Goal: Transaction & Acquisition: Download file/media

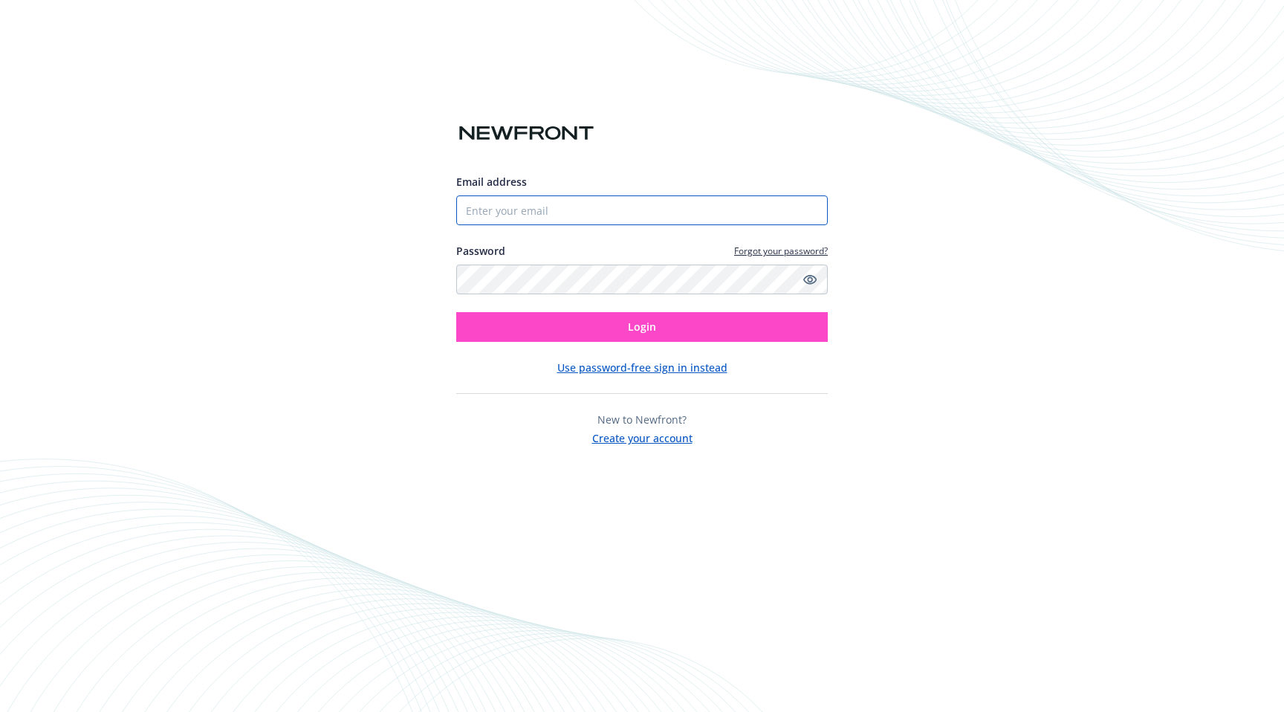
type input "[EMAIL_ADDRESS][DOMAIN_NAME]"
click at [606, 324] on button "Login" at bounding box center [642, 327] width 372 height 30
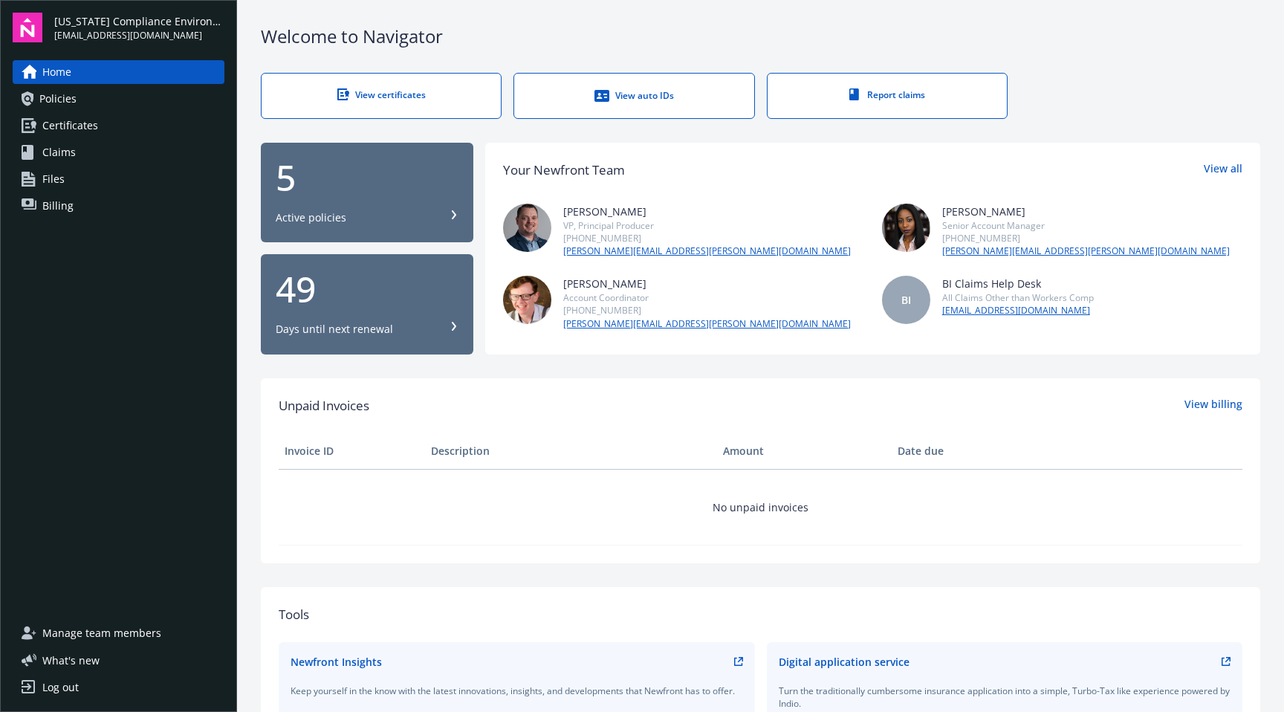
click at [74, 131] on span "Certificates" at bounding box center [70, 126] width 56 height 24
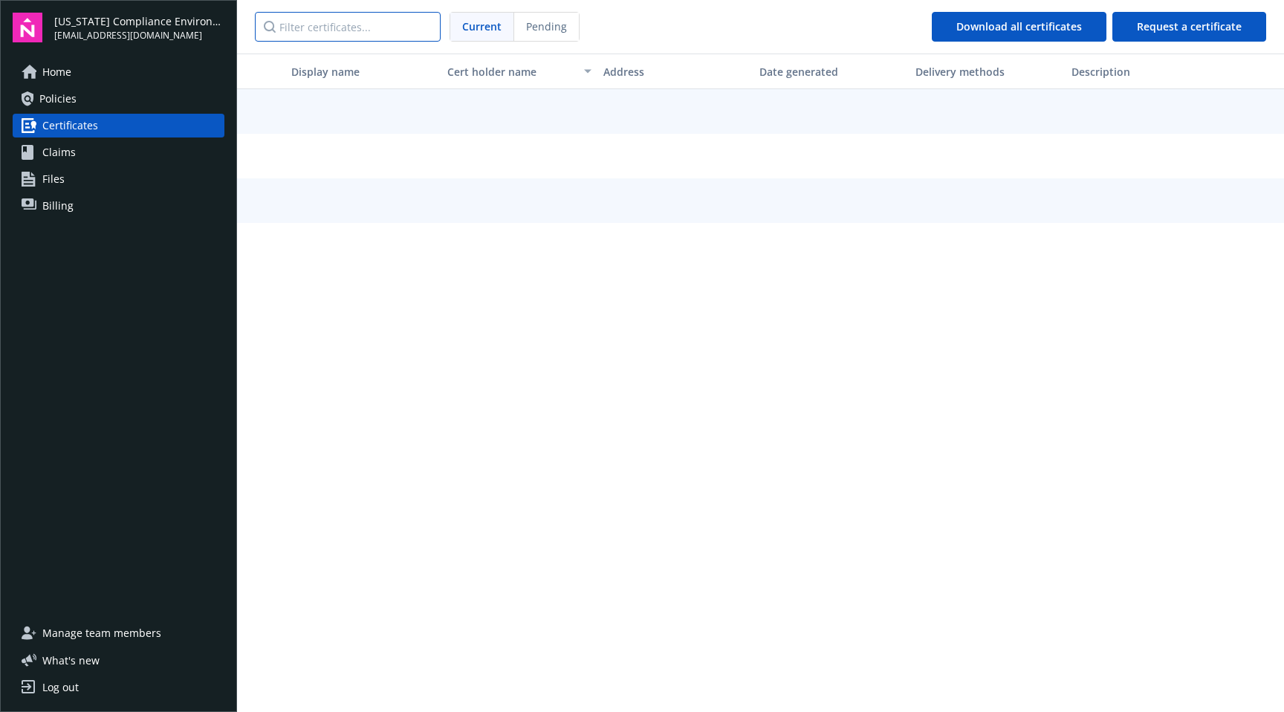
click at [311, 33] on input "Filter certificates..." at bounding box center [348, 27] width 186 height 30
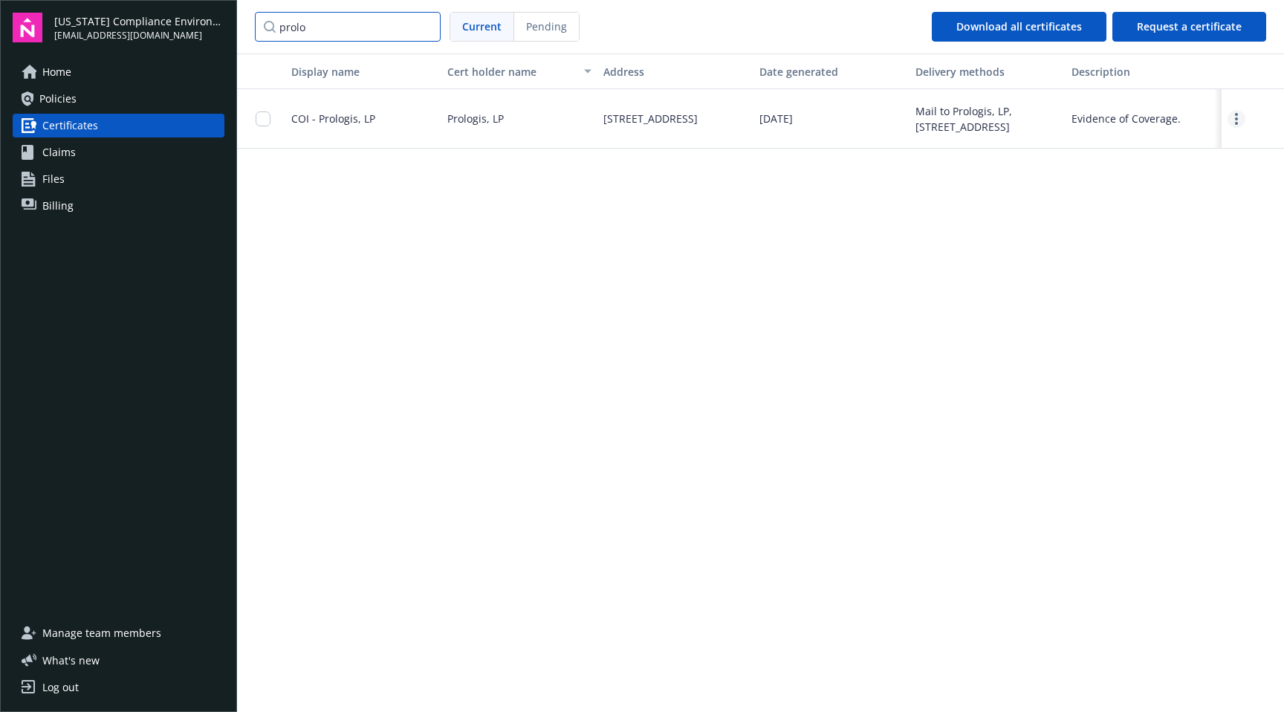
type input "prolo"
click at [1231, 120] on link "more" at bounding box center [1237, 119] width 18 height 18
click at [1205, 151] on link "Download" at bounding box center [1195, 149] width 97 height 30
